Goal: Task Accomplishment & Management: Complete application form

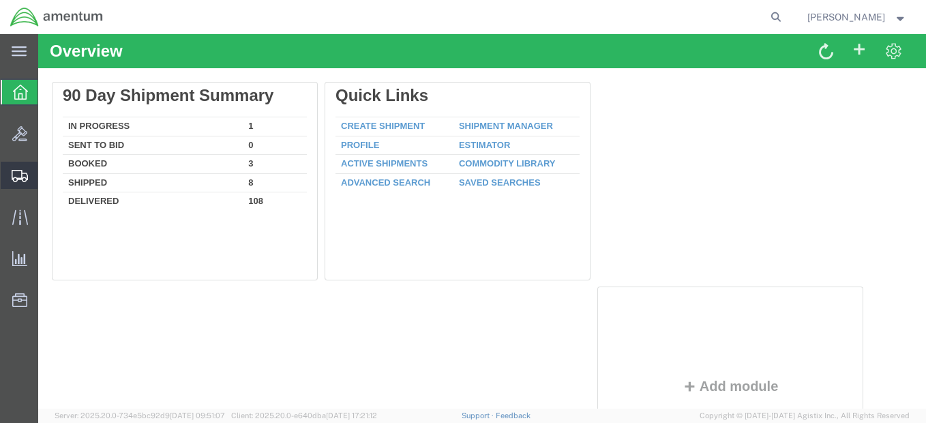
click at [0, 0] on span "Shipment Manager" at bounding box center [0, 0] width 0 height 0
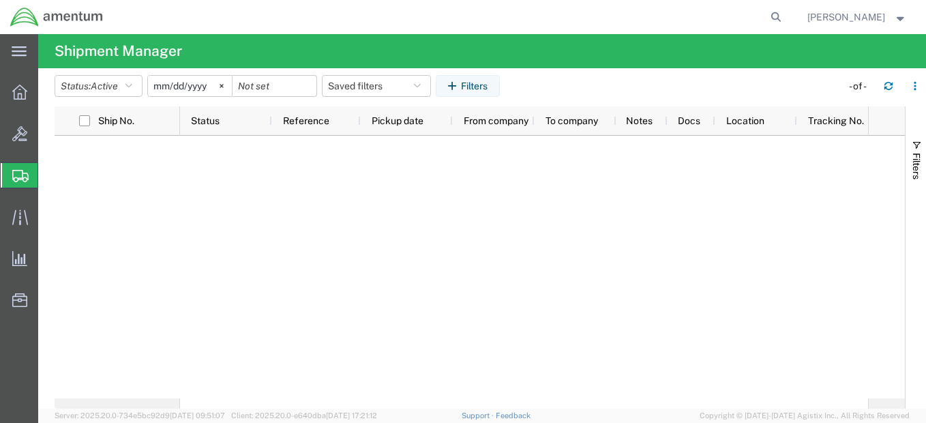
click at [0, 0] on span "Create Shipment" at bounding box center [0, 0] width 0 height 0
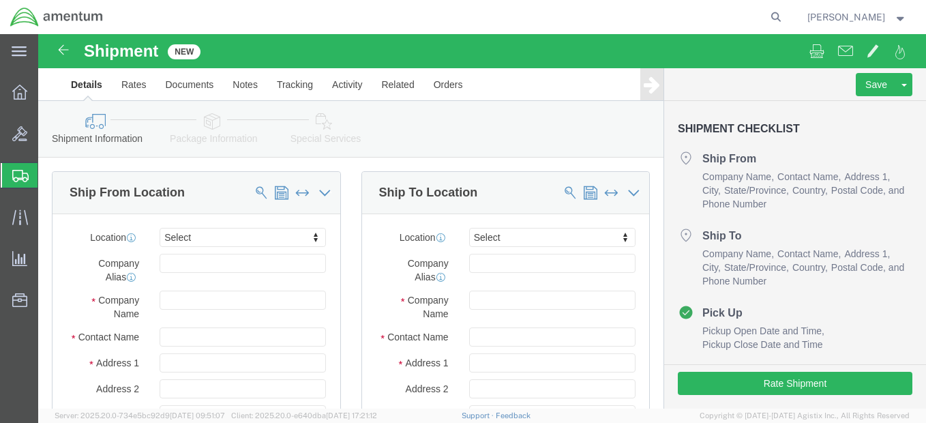
select select
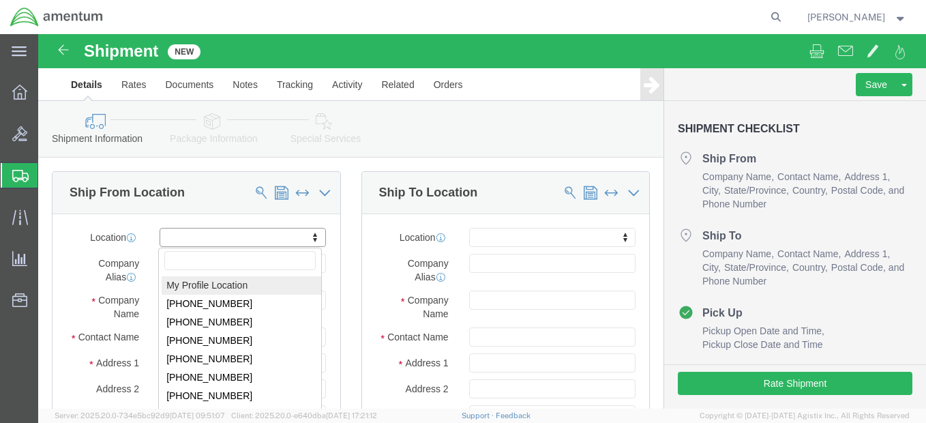
select select "MYPROFILE"
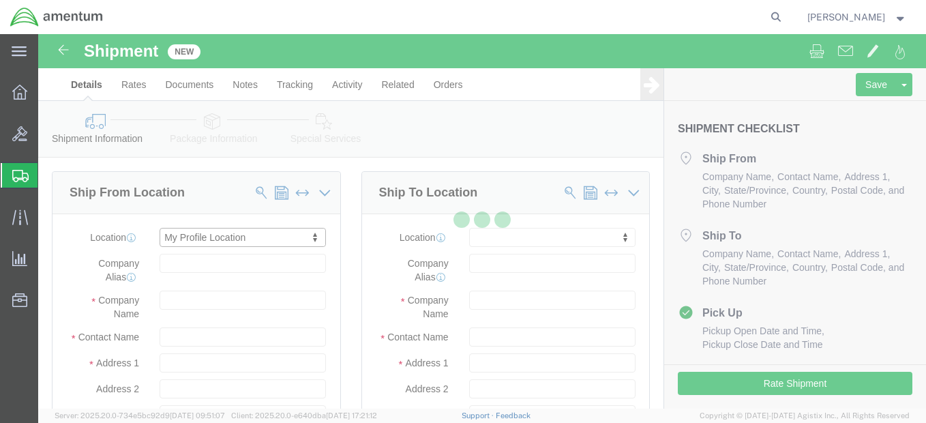
type input "6014 C-12 Det, Camp Lemonnier"
type input "C/O Dyncorp International"
select select "DJ"
type input "[PHONE_NUMBER]"
type input "[PERSON_NAME][EMAIL_ADDRESS][DOMAIN_NAME]"
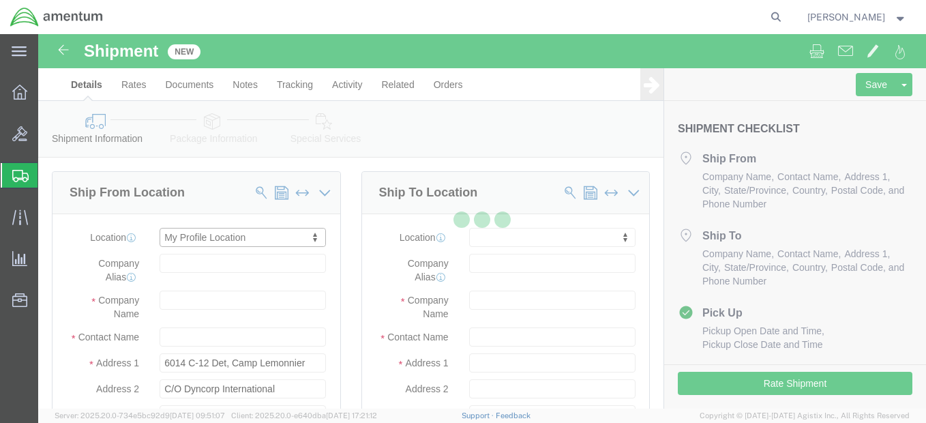
checkbox input "true"
type input "US Department of Defense"
type input "[PERSON_NAME]"
type input "[GEOGRAPHIC_DATA]"
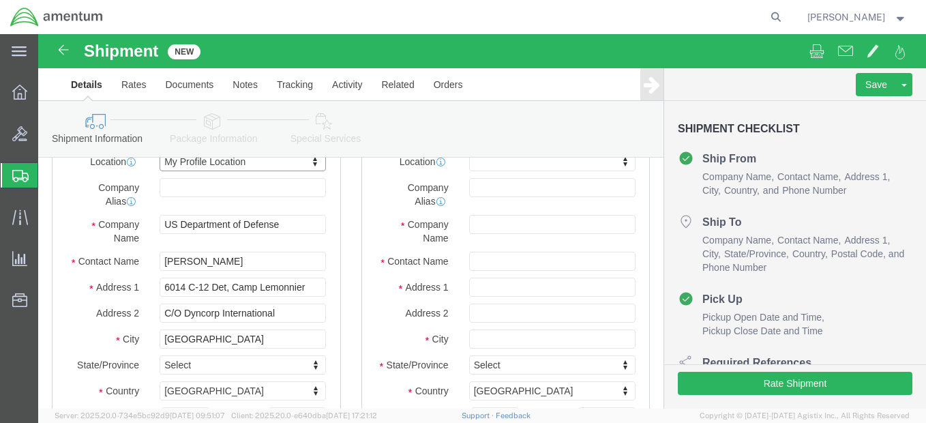
scroll to position [136, 0]
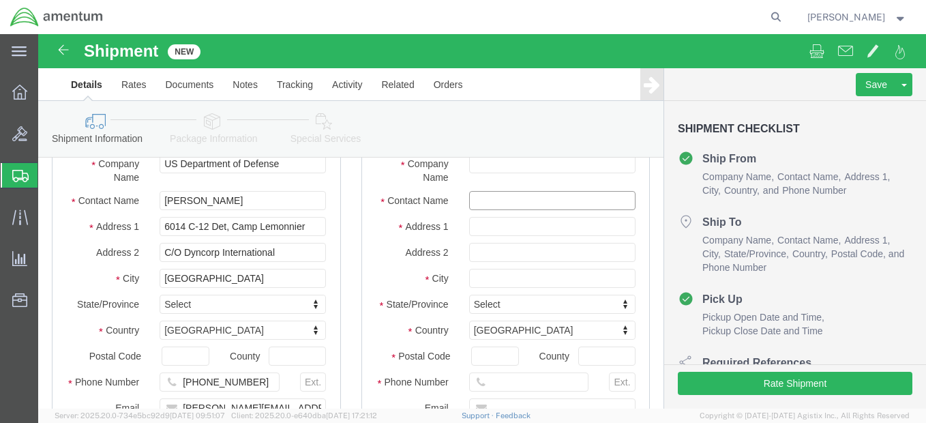
click input "text"
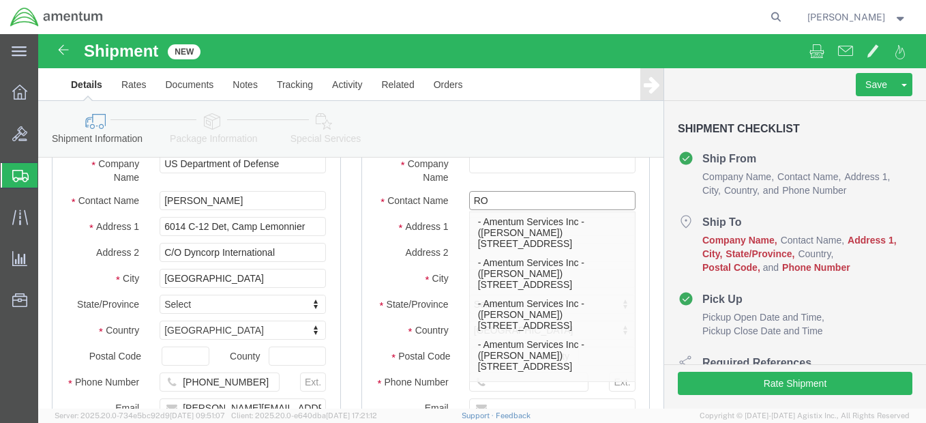
type input "R"
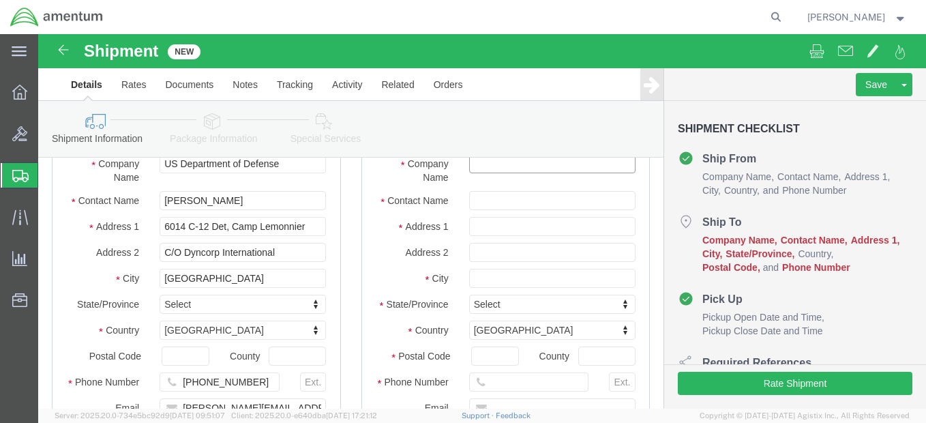
click input "text"
type input "R"
type input "OIL"
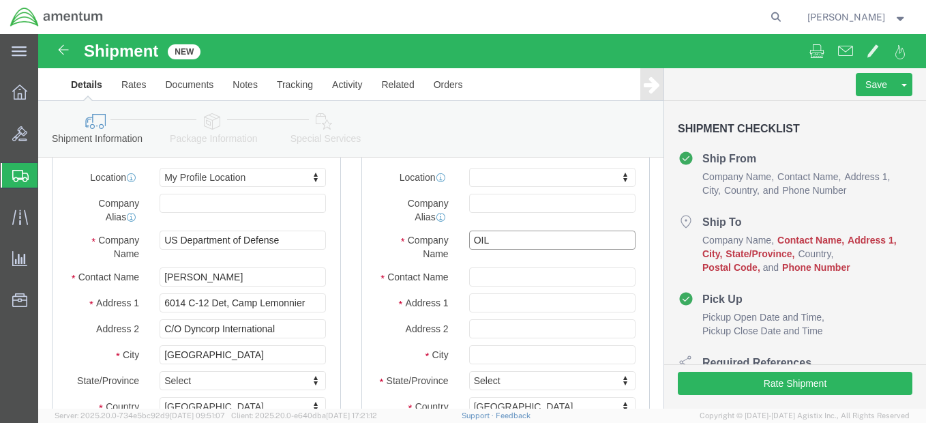
scroll to position [50, 0]
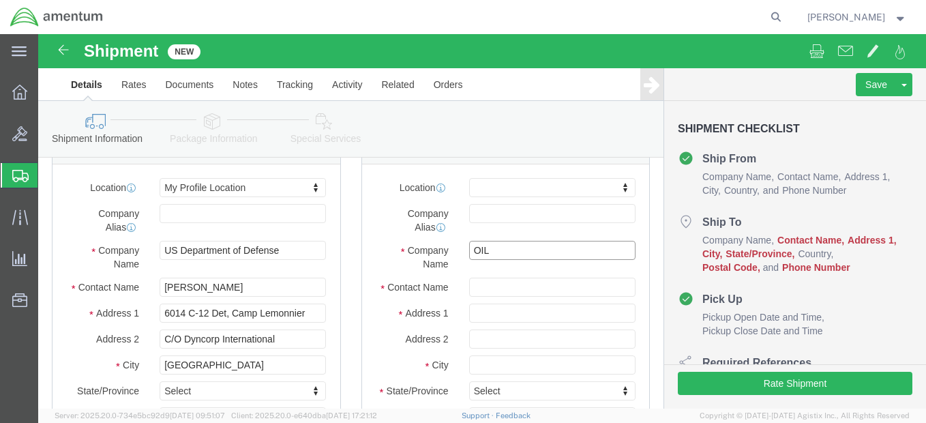
drag, startPoint x: 456, startPoint y: 214, endPoint x: 419, endPoint y: 215, distance: 36.8
click div "OIL"
click input "text"
type input "O"
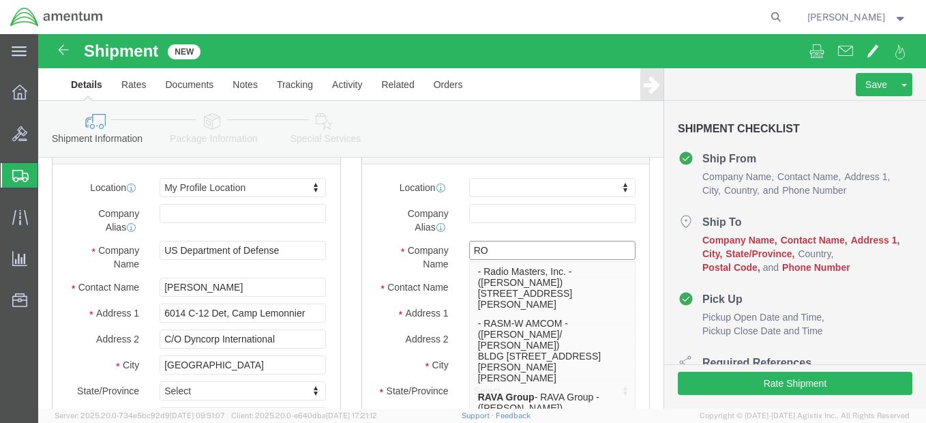
type input "ROC"
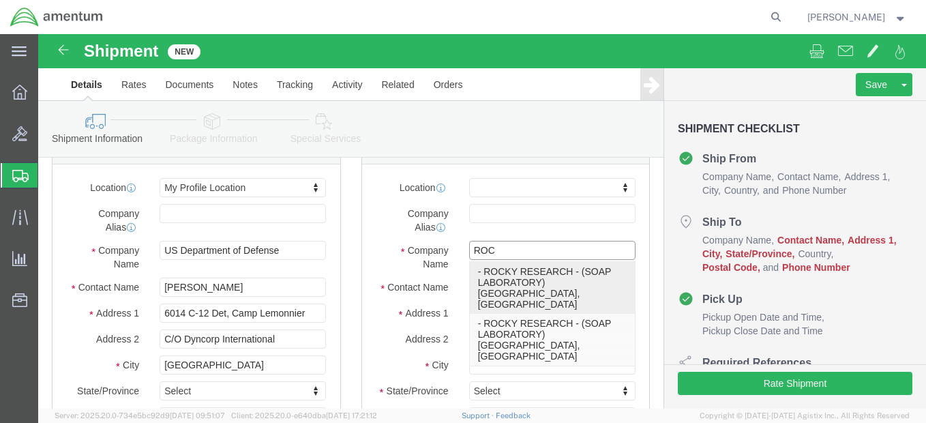
click p "- ROCKY RESEARCH - (SOAP LABORATORY) [STREET_ADDRESS]"
select select
type input "1598 FOOTHILL DRIVE"
type input "89005"
type input "ROCKY RESEARCH"
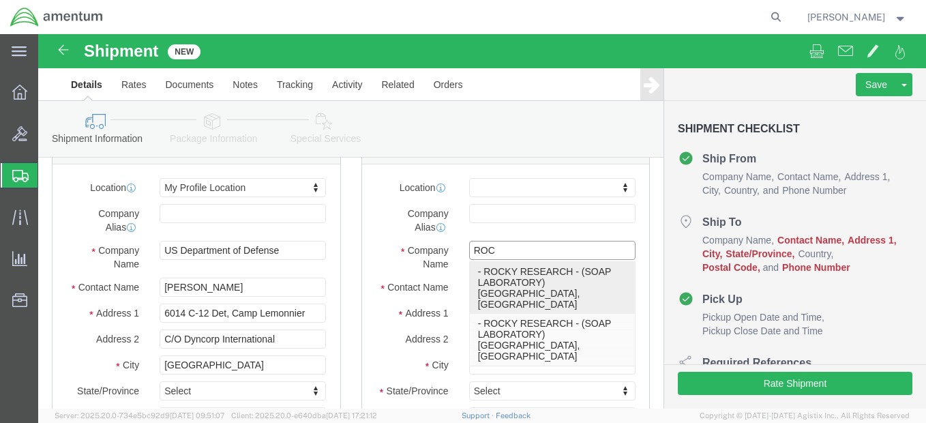
type input "SOAP LABORATORY"
type input "[GEOGRAPHIC_DATA]"
select select "NV"
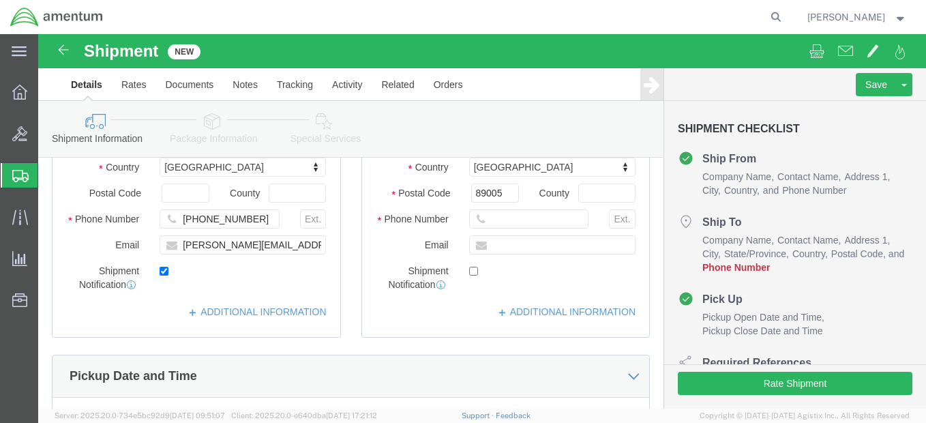
scroll to position [300, 0]
type input "ROCKY RESEARCH"
click input "text"
paste input "702.293.0851"
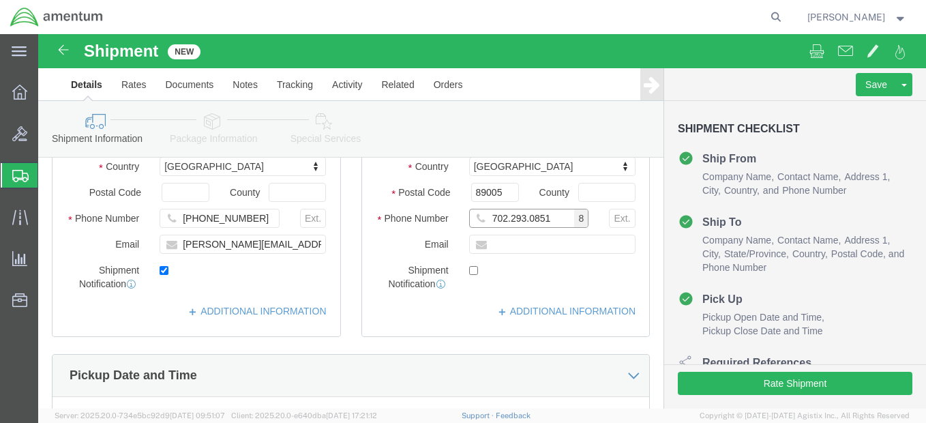
click input "702.293.0851"
click input "702.293-0851"
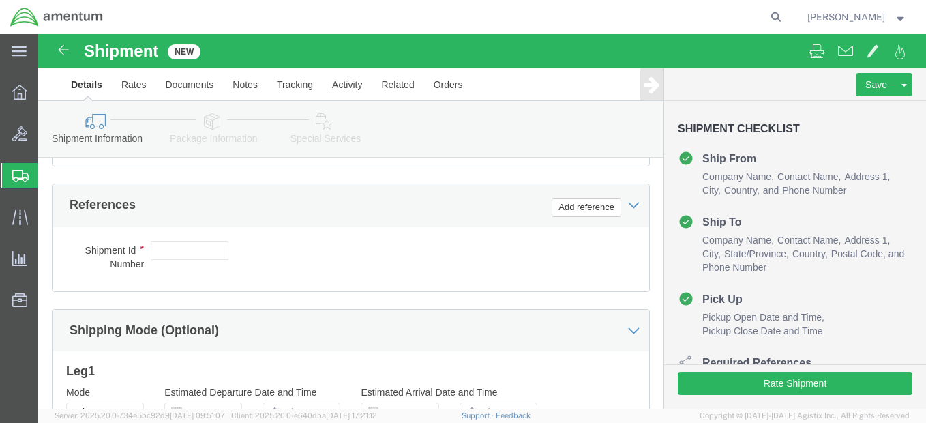
scroll to position [777, 0]
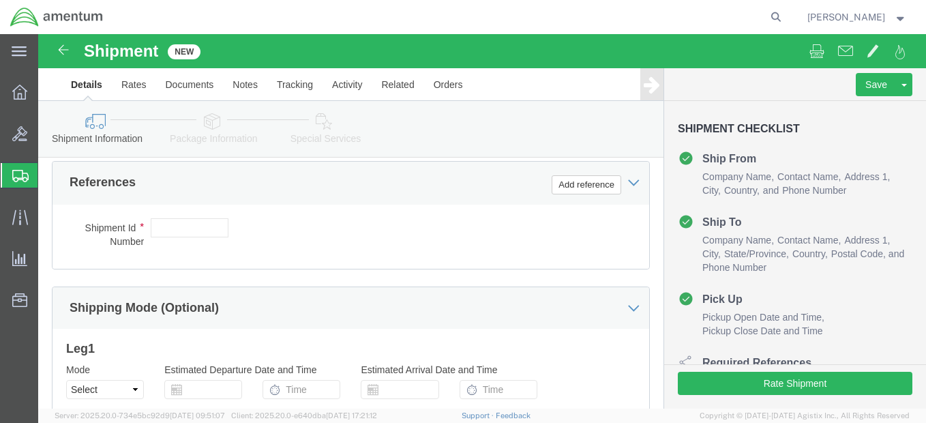
type input "[PHONE_NUMBER]"
click input "text"
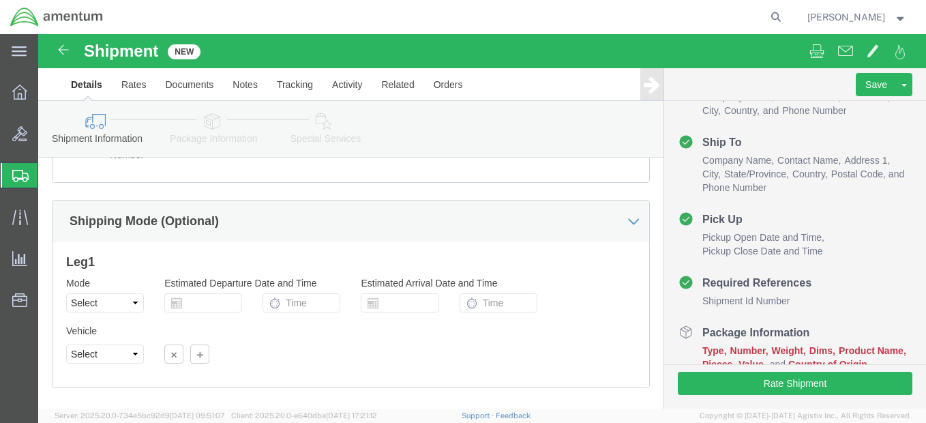
scroll to position [939, 0]
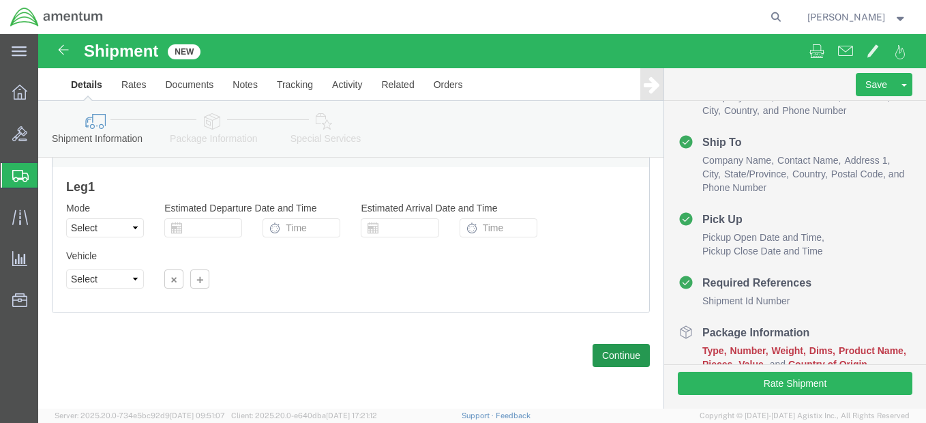
type input "20251009AOR14-1"
click button "Continue"
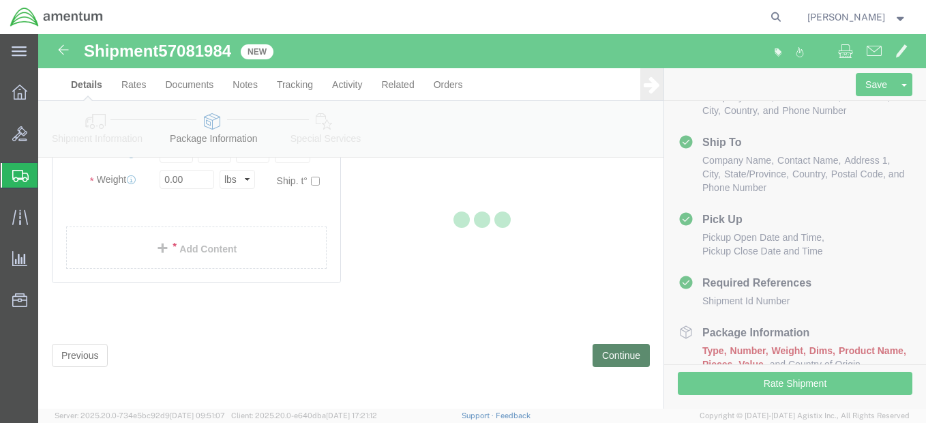
scroll to position [115, 0]
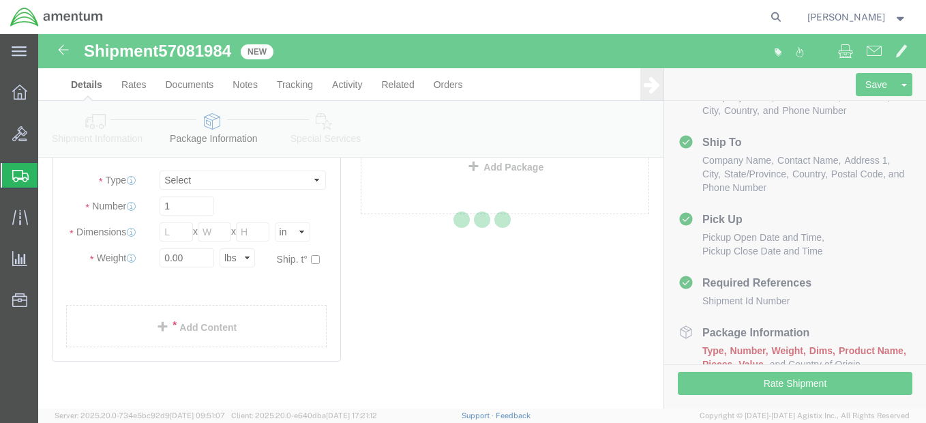
select select "CBOX"
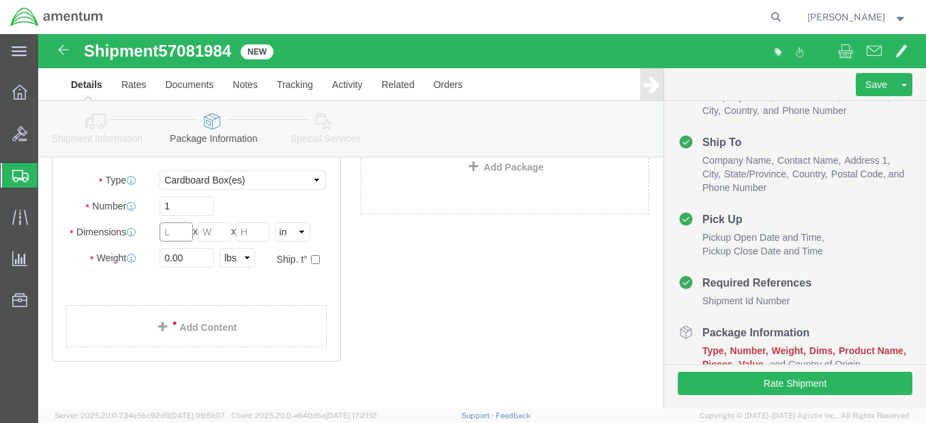
click input "text"
type input "10"
type input "3"
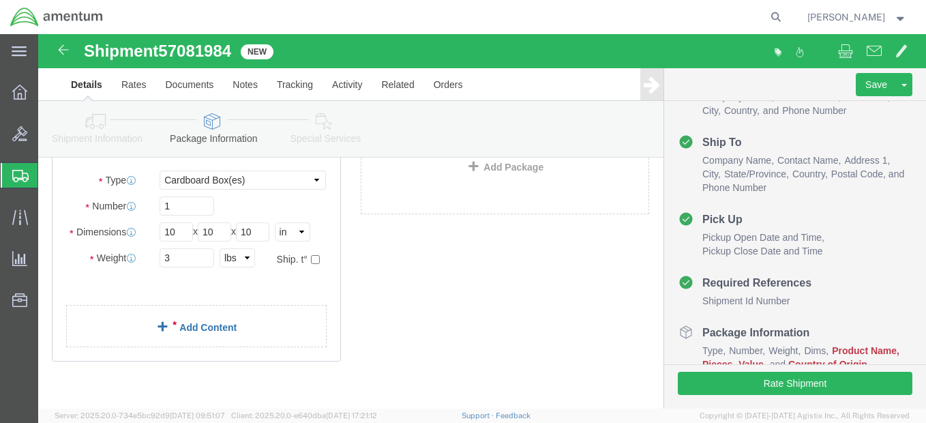
click span
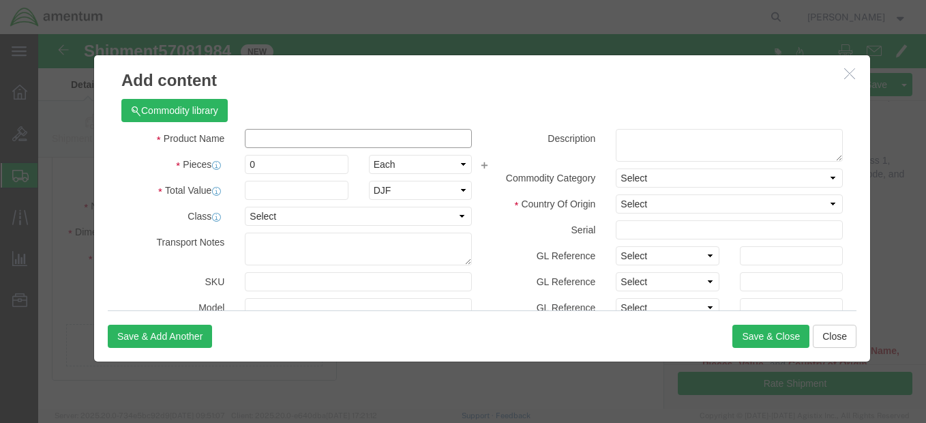
click input "text"
type input "Engine Oil Sample (NON-HAZ)"
click input "0"
type input "1"
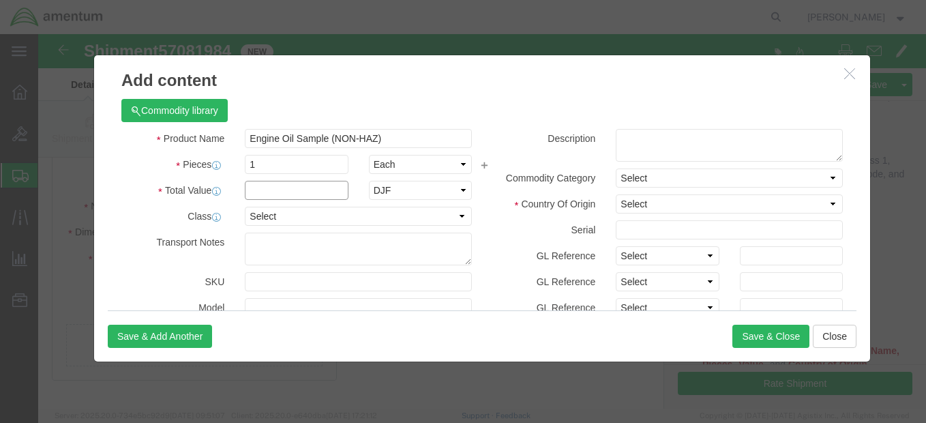
click input "text"
type input "50"
click select "Select ADP AED AFN ALL AMD AOA ARS ATS AUD AWG AZN BAM BBD BDT BGL BGN BHD BIF …"
select select "USD"
click select "Select ADP AED AFN ALL AMD AOA ARS ATS AUD AWG AZN BAM BBD BDT BGL BGN BHD BIF …"
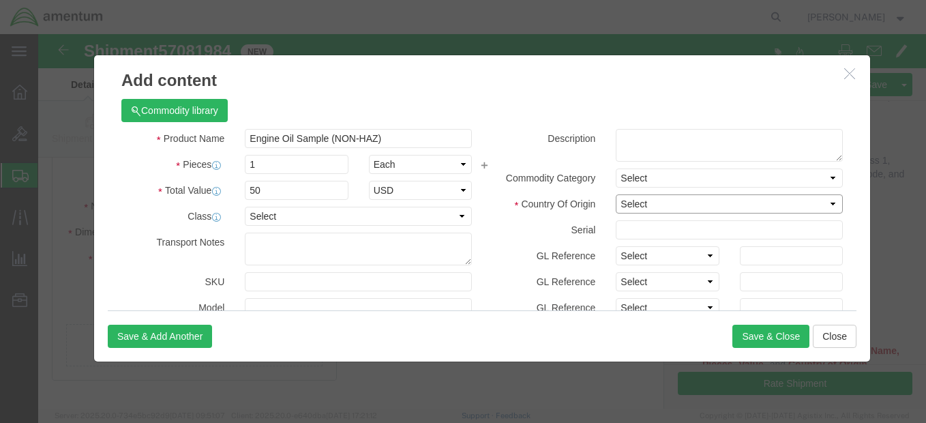
click select "Select [GEOGRAPHIC_DATA] [GEOGRAPHIC_DATA] [GEOGRAPHIC_DATA] [GEOGRAPHIC_DATA] …"
select select "US"
click select "Select [GEOGRAPHIC_DATA] [GEOGRAPHIC_DATA] [GEOGRAPHIC_DATA] [GEOGRAPHIC_DATA] …"
click textarea
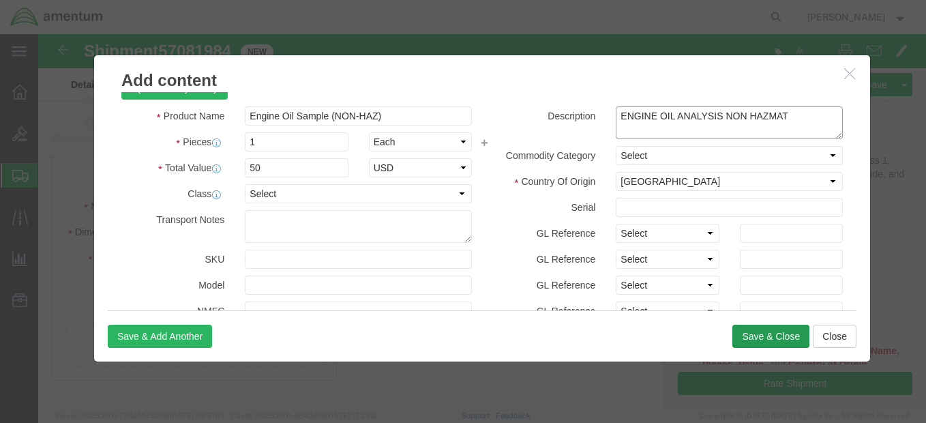
type textarea "ENGINE OIL ANALYSIS NON HAZMAT"
click button "Save & Close"
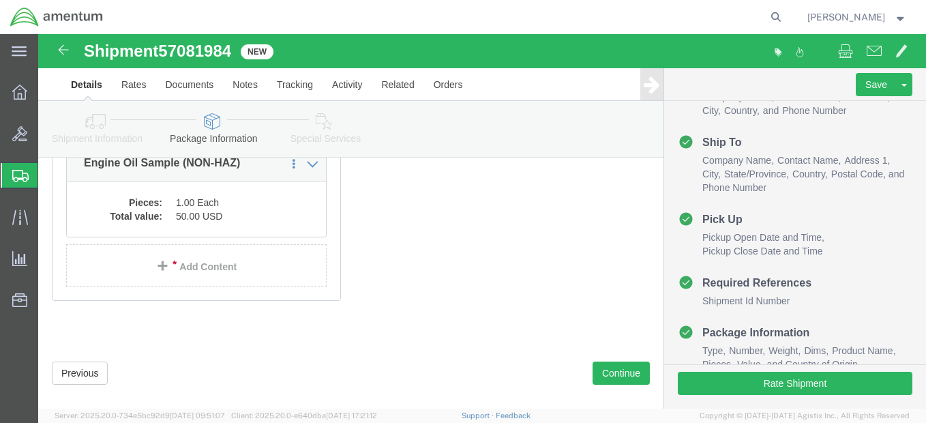
scroll to position [242, 0]
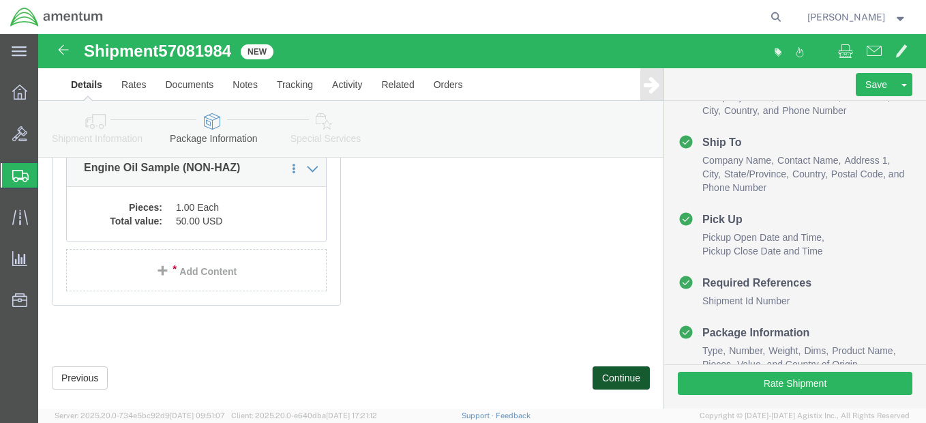
click button "Continue"
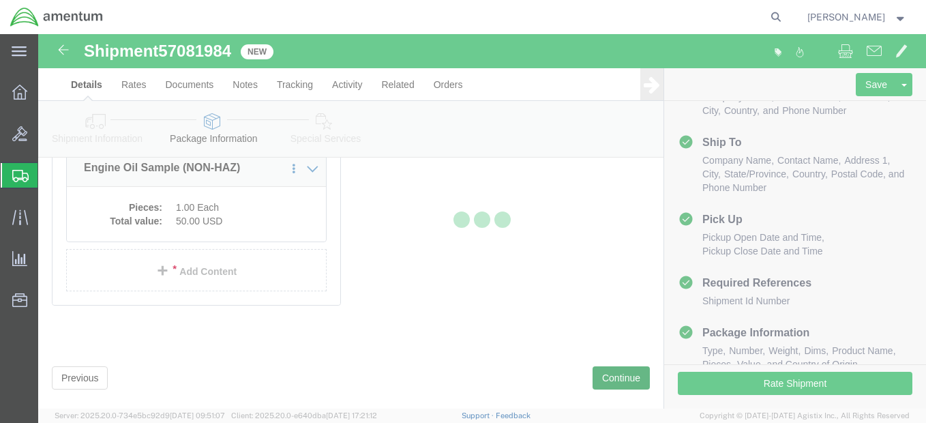
select select
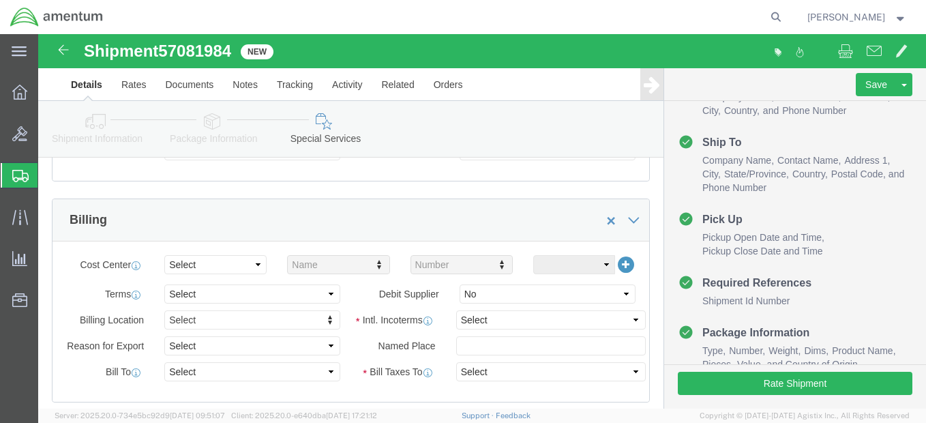
scroll to position [587, 0]
click select "Select Carriage Insurance Paid Carriage Paid To Cost and Freight Cost Insurance…"
select select "DAP"
click select "Select Carriage Insurance Paid Carriage Paid To Cost and Freight Cost Insurance…"
select select "SHIP"
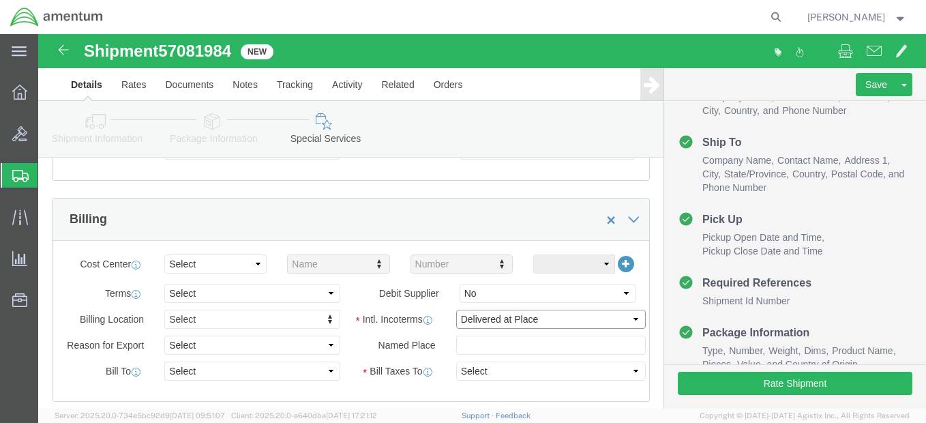
select select "RCPN"
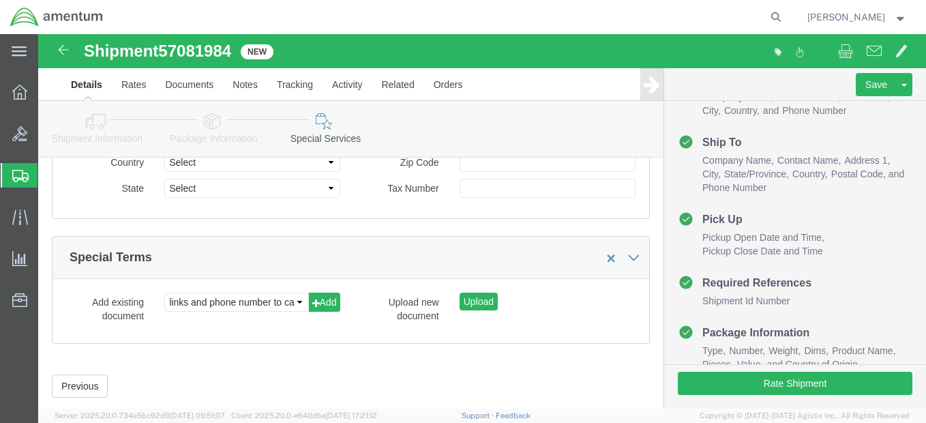
scroll to position [1758, 0]
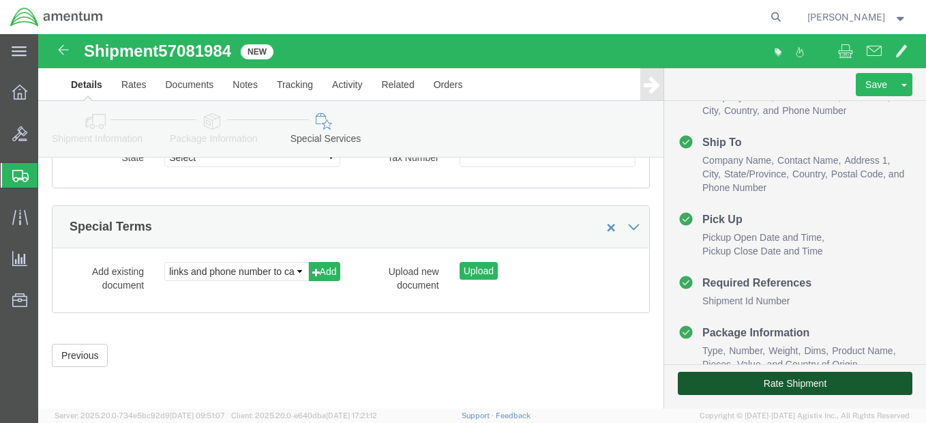
click button "Rate Shipment"
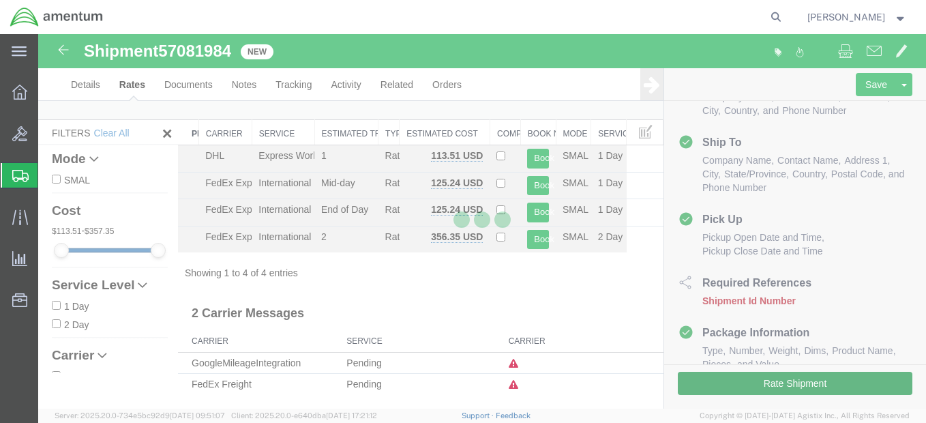
scroll to position [9, 0]
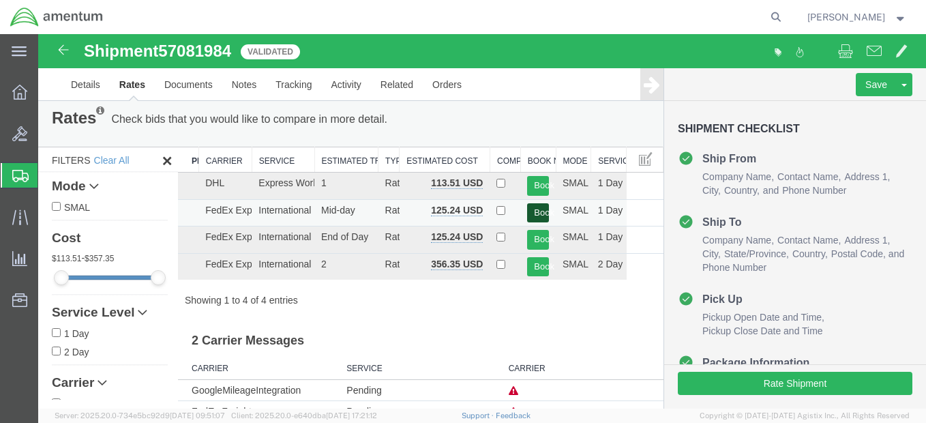
click at [532, 211] on button "Book" at bounding box center [538, 213] width 22 height 20
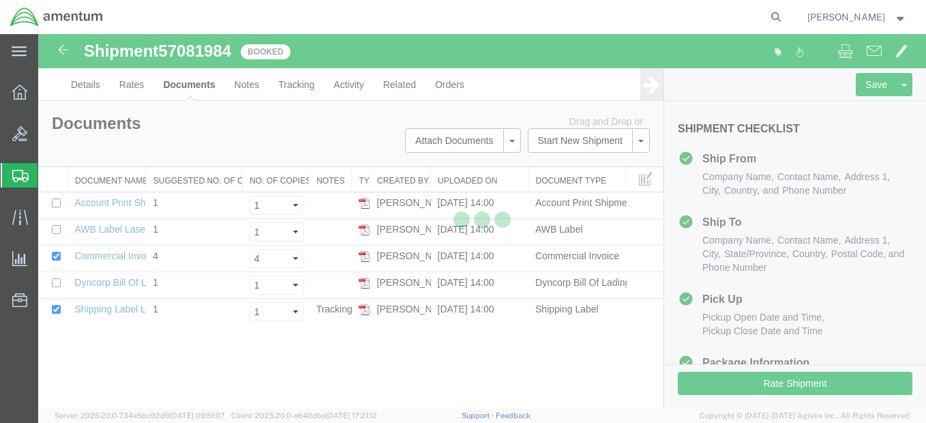
scroll to position [0, 0]
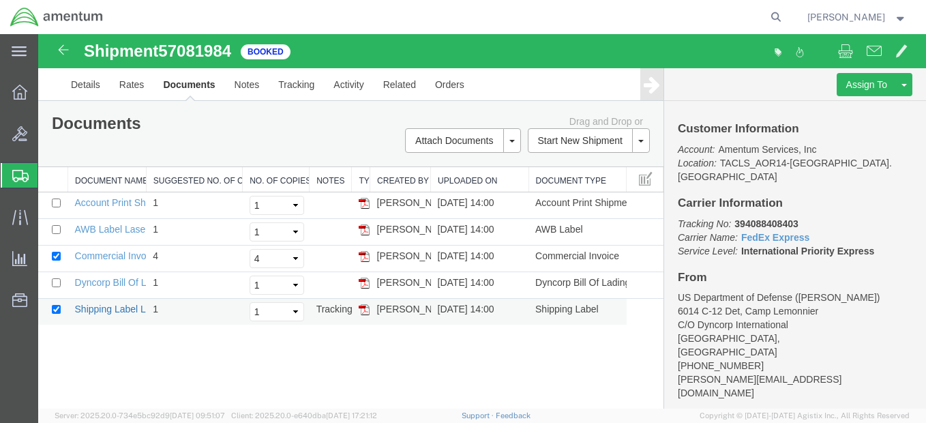
click at [122, 307] on link "Shipping Label Laser" at bounding box center [120, 308] width 90 height 11
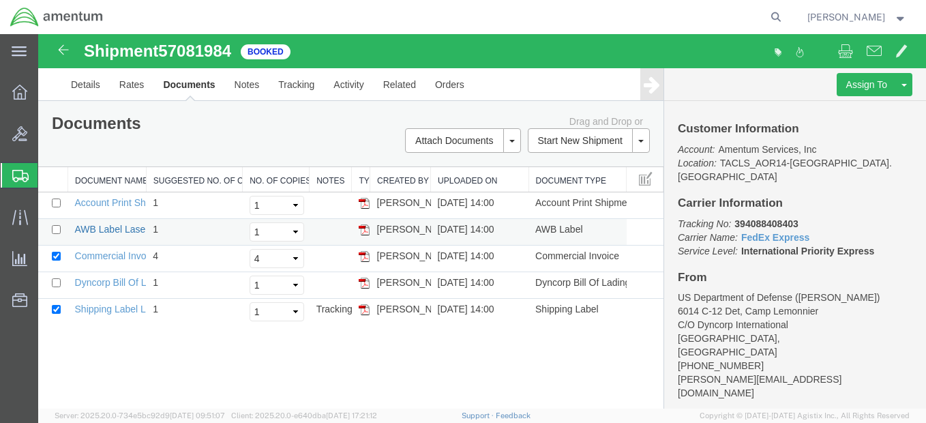
click at [120, 228] on link "AWB Label Laser" at bounding box center [112, 229] width 74 height 11
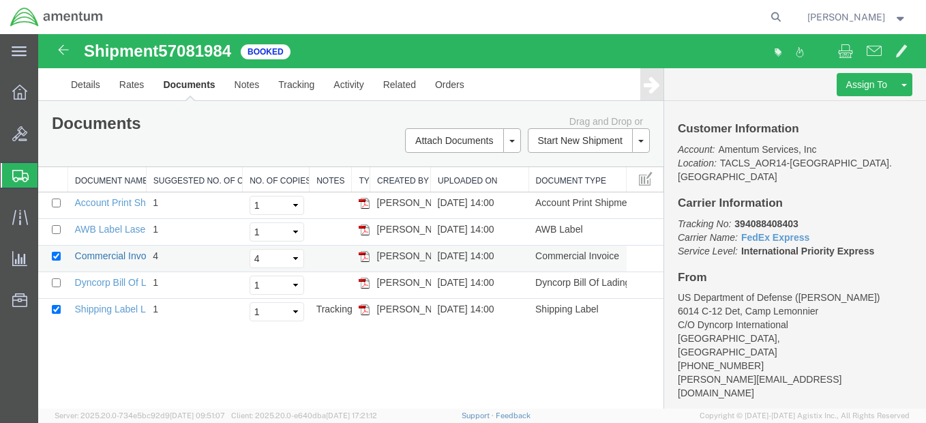
click at [123, 256] on link "Commercial Invoice" at bounding box center [117, 255] width 84 height 11
